Goal: Information Seeking & Learning: Check status

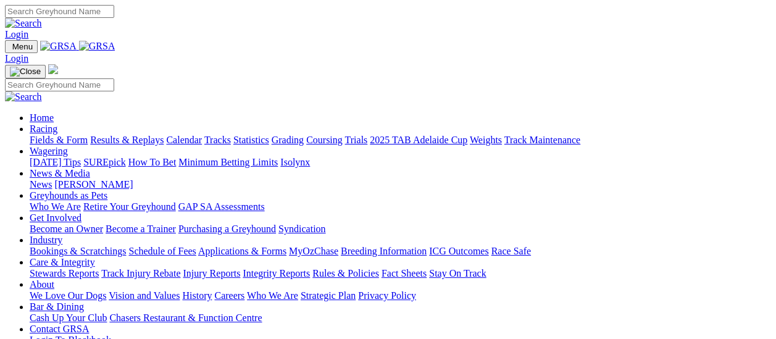
click at [56, 135] on link "Fields & Form" at bounding box center [59, 140] width 58 height 10
click at [64, 135] on link "Fields & Form" at bounding box center [59, 140] width 58 height 10
click at [36, 135] on link "Fields & Form" at bounding box center [59, 140] width 58 height 10
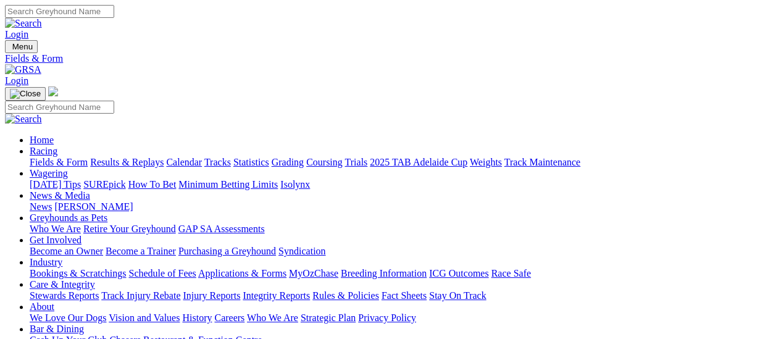
click at [136, 157] on link "Results & Replays" at bounding box center [126, 162] width 73 height 10
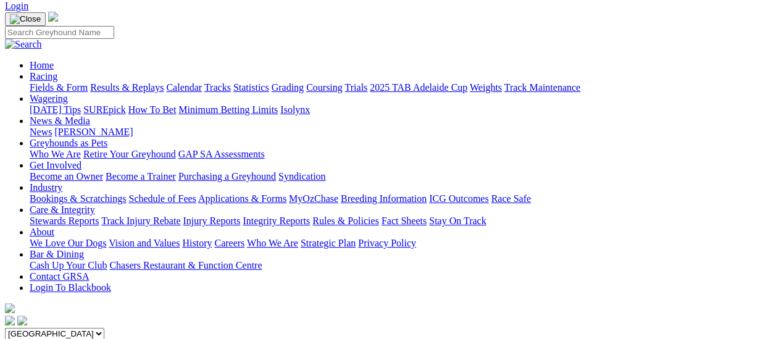
scroll to position [62, 0]
